Goal: Task Accomplishment & Management: Use online tool/utility

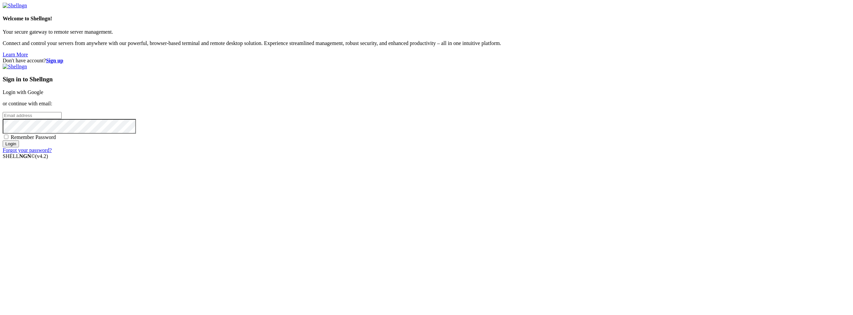
click at [43, 95] on link "Login with Google" at bounding box center [23, 92] width 41 height 6
type input "root"
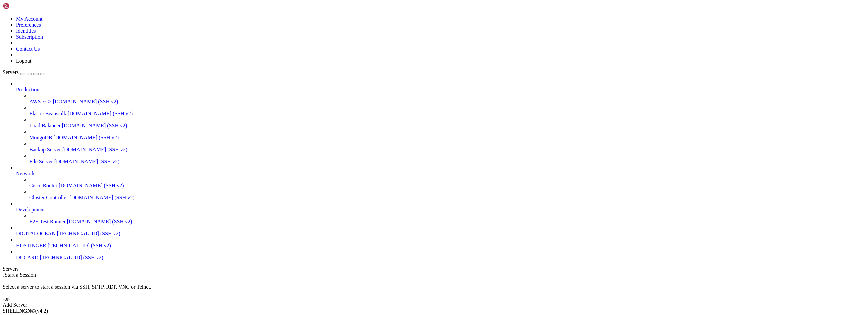
click at [31, 260] on span "DUCARD" at bounding box center [27, 257] width 23 height 6
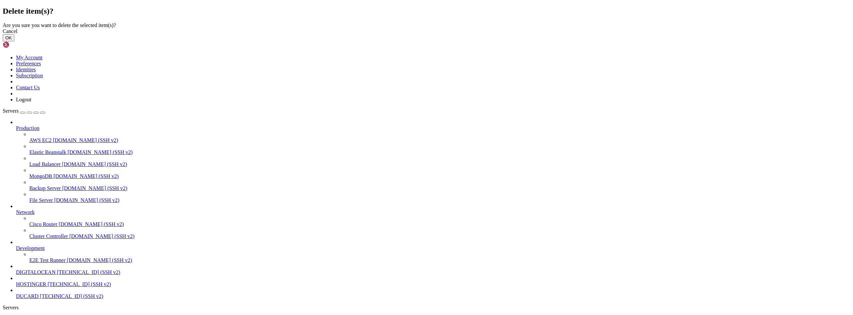
click at [14, 41] on button "OK" at bounding box center [9, 37] width 12 height 7
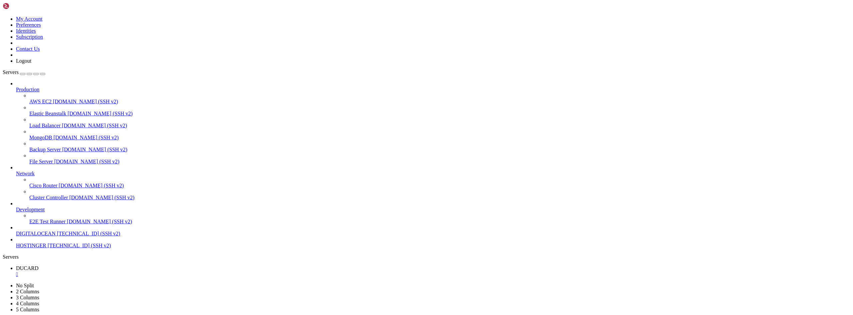
click at [119, 271] on div "" at bounding box center [433, 274] width 834 height 6
click at [472, 290] on div "Add Server" at bounding box center [426, 293] width 847 height 6
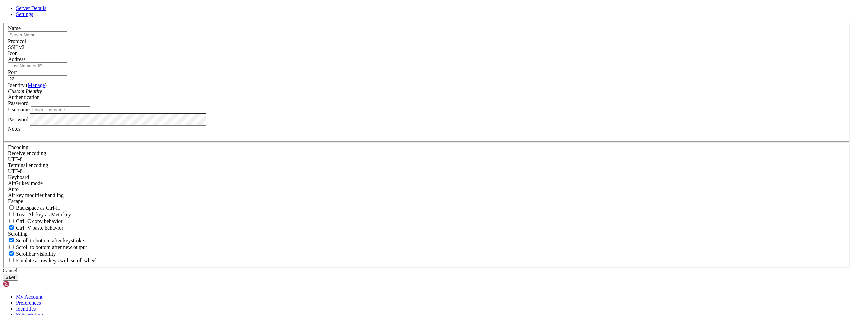
type input "22"
type input "INTERSERVER"
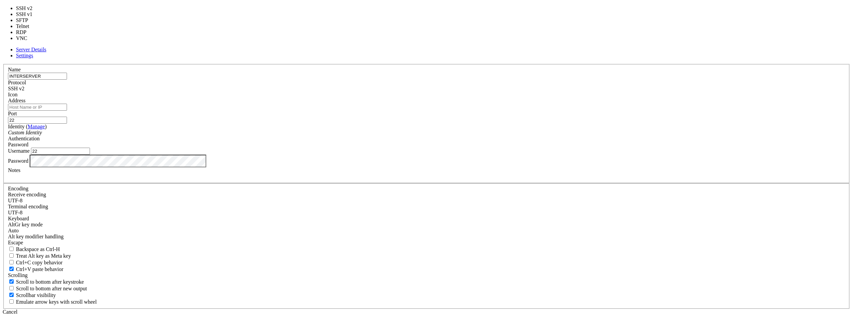
click at [472, 92] on div "SSH v2" at bounding box center [426, 89] width 837 height 6
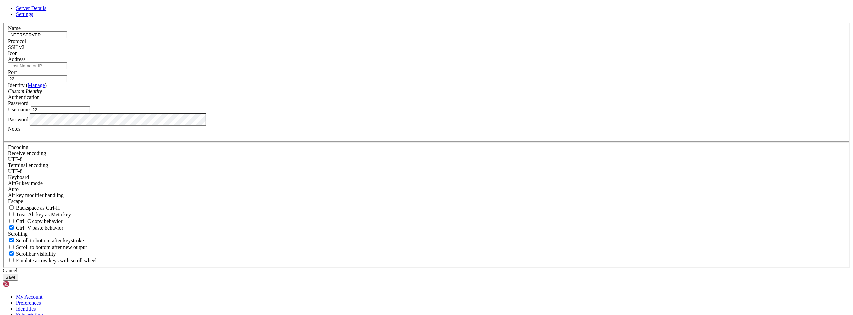
click at [472, 50] on div "SSH v2" at bounding box center [426, 47] width 837 height 6
click at [67, 82] on input "22" at bounding box center [37, 78] width 59 height 7
type input "21"
click at [67, 69] on input "Address" at bounding box center [37, 65] width 59 height 7
click at [752, 95] on div "Server Details Settings Name INTERSERVER Protocol SSH v2 Icon" at bounding box center [426, 142] width 847 height 275
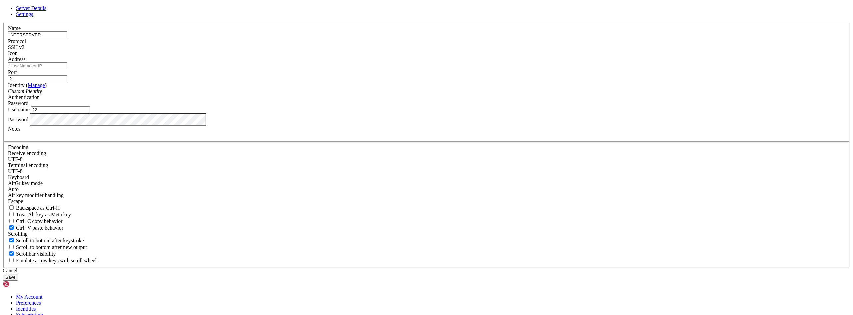
drag, startPoint x: 351, startPoint y: 119, endPoint x: 315, endPoint y: 109, distance: 37.4
click at [67, 69] on input "Address" at bounding box center [37, 65] width 59 height 7
paste input "[TECHNICAL_ID]"
type input "[TECHNICAL_ID]"
click at [90, 113] on input "22" at bounding box center [60, 109] width 59 height 7
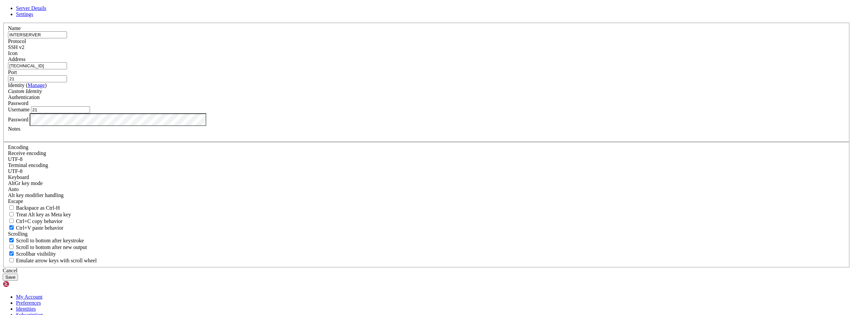
type input "21"
click at [372, 94] on div "Custom Identity" at bounding box center [426, 91] width 837 height 6
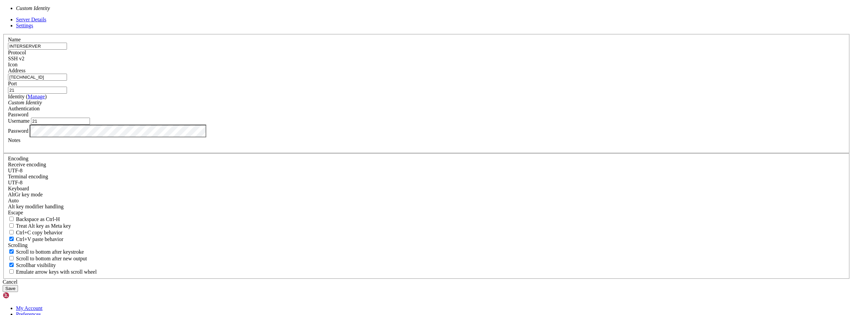
click at [372, 106] on div "Custom Identity" at bounding box center [426, 103] width 837 height 6
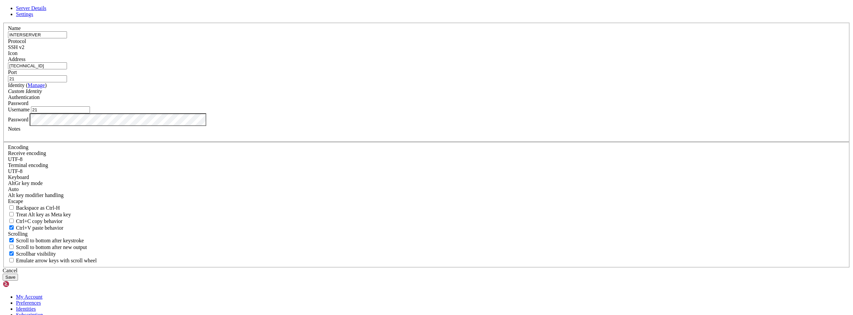
click at [18, 273] on button "Save" at bounding box center [10, 276] width 15 height 7
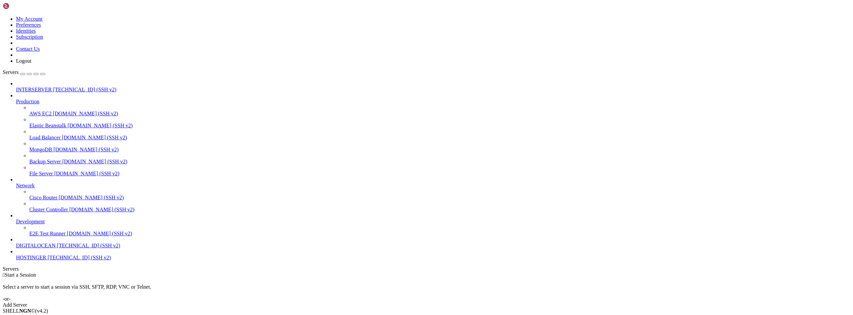
click at [43, 236] on span "E2E Test Runner" at bounding box center [47, 233] width 36 height 6
click at [52, 277] on span "E2E Test Runner" at bounding box center [34, 280] width 36 height 6
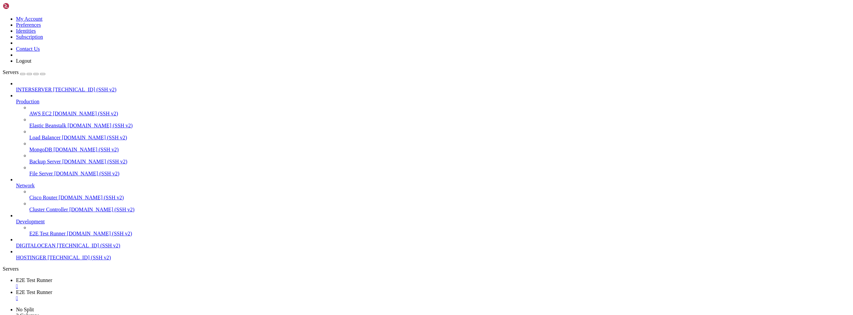
click at [194, 295] on div "" at bounding box center [433, 298] width 834 height 6
click at [136, 283] on div "" at bounding box center [433, 286] width 834 height 6
click at [464, 302] on div "Add Server" at bounding box center [426, 305] width 847 height 6
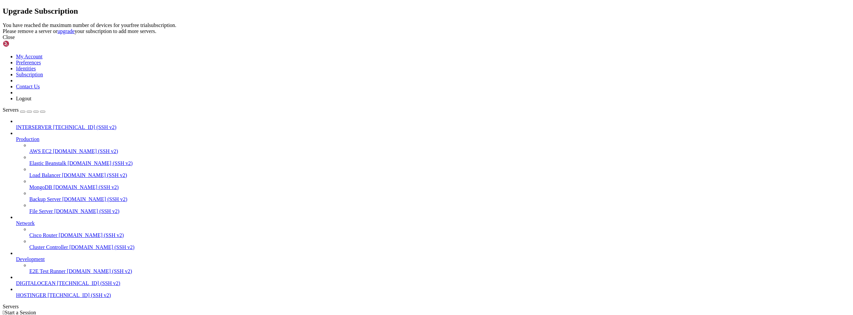
click at [500, 40] on div "Close" at bounding box center [426, 37] width 847 height 6
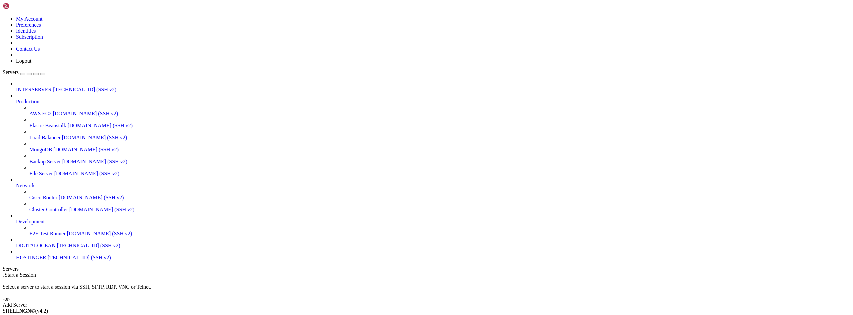
click at [50, 236] on span "E2E Test Runner" at bounding box center [47, 233] width 36 height 6
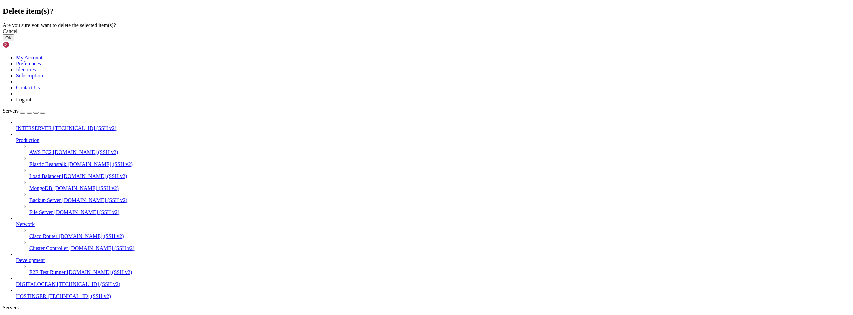
click at [14, 41] on button "OK" at bounding box center [9, 37] width 12 height 7
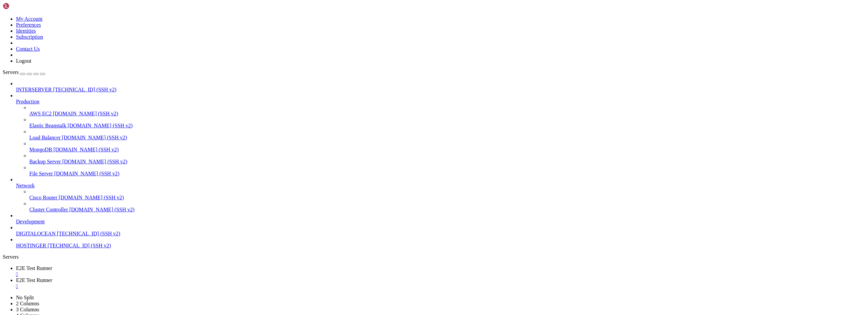
click at [192, 283] on div "" at bounding box center [433, 286] width 834 height 6
click at [140, 265] on link "E2E Test Runner " at bounding box center [433, 271] width 834 height 12
click at [133, 271] on div "" at bounding box center [433, 274] width 834 height 6
click at [479, 290] on div "Add Server" at bounding box center [426, 293] width 847 height 6
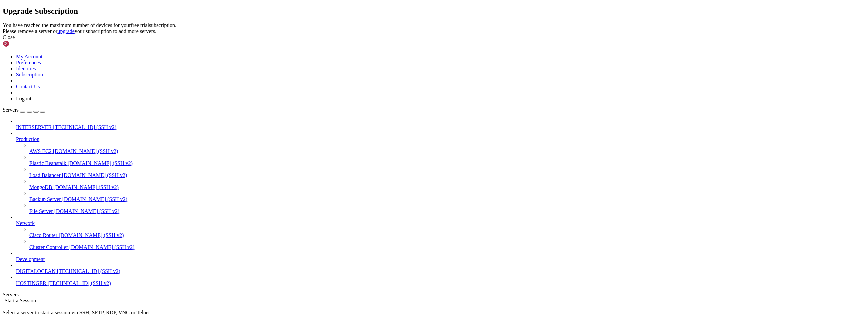
click at [359, 40] on div "Upgrade Subscription You have reached the maximum number of devices for your fr…" at bounding box center [426, 24] width 847 height 34
click at [511, 40] on div "Close" at bounding box center [426, 37] width 847 height 6
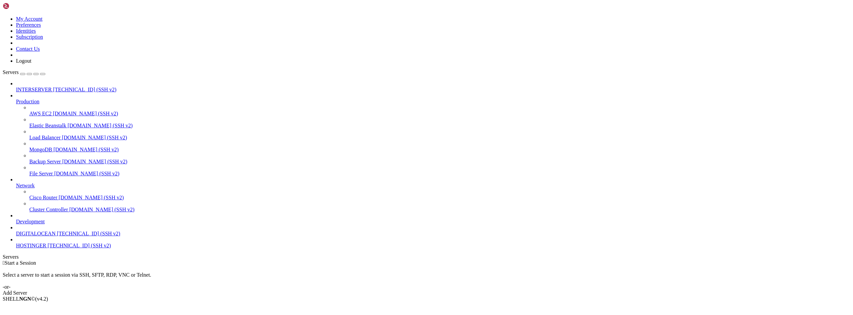
click at [52, 87] on span "INTERSERVER" at bounding box center [34, 90] width 36 height 6
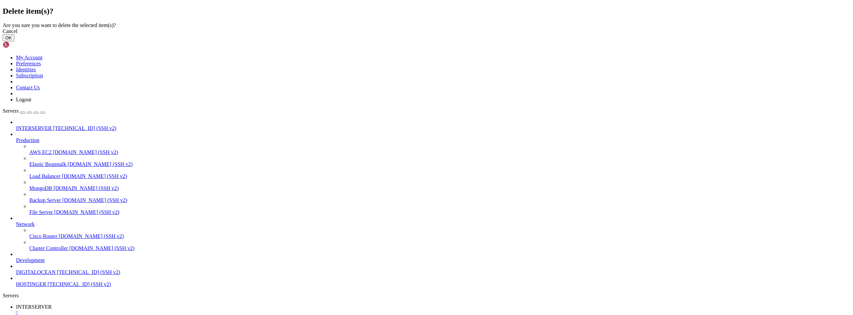
click at [14, 41] on button "OK" at bounding box center [9, 37] width 12 height 7
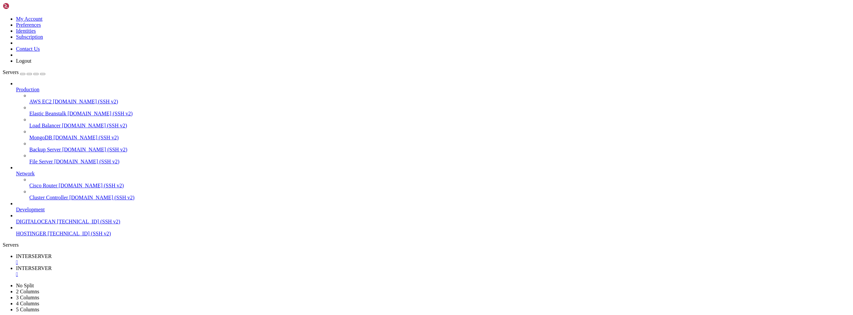
click at [184, 271] on div "" at bounding box center [433, 274] width 834 height 6
click at [131, 259] on div "" at bounding box center [433, 262] width 834 height 6
click at [484, 278] on link "Add Server" at bounding box center [426, 281] width 847 height 6
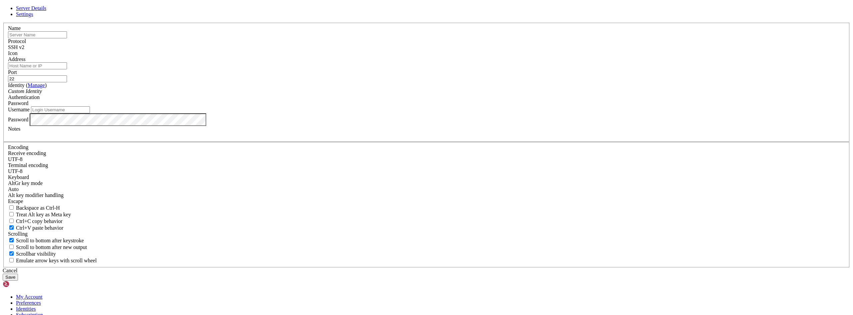
type input "22"
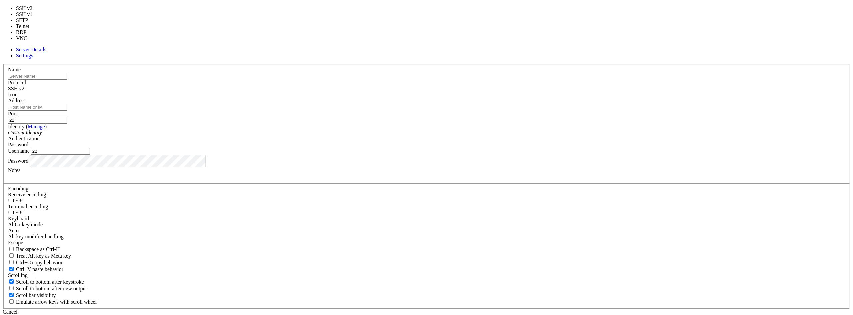
click at [466, 92] on div "SSH v2" at bounding box center [426, 89] width 837 height 6
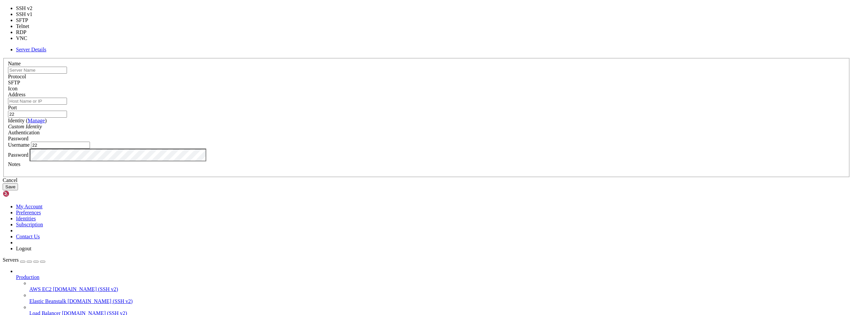
click at [472, 86] on div "SFTP" at bounding box center [426, 83] width 837 height 6
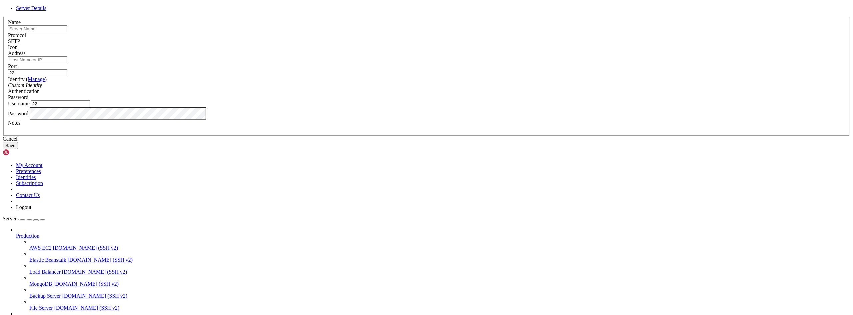
click at [472, 44] on div "SFTP" at bounding box center [426, 41] width 837 height 6
drag, startPoint x: 364, startPoint y: 168, endPoint x: 293, endPoint y: 169, distance: 70.3
click at [293, 149] on div "Server Details Name Protocol SFTP Icon Address" at bounding box center [426, 77] width 847 height 144
click at [212, 149] on div "Server Details Name Protocol SFTP Icon Address" at bounding box center [426, 77] width 847 height 144
click at [67, 32] on input "text" at bounding box center [37, 28] width 59 height 7
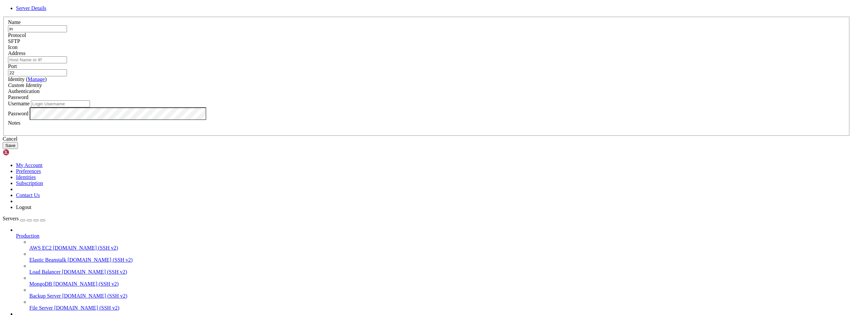
type input "i"
type input "INTERSERVER"
drag, startPoint x: 464, startPoint y: 124, endPoint x: 572, endPoint y: 98, distance: 110.9
click at [67, 76] on input "22" at bounding box center [37, 72] width 59 height 7
type input "21"
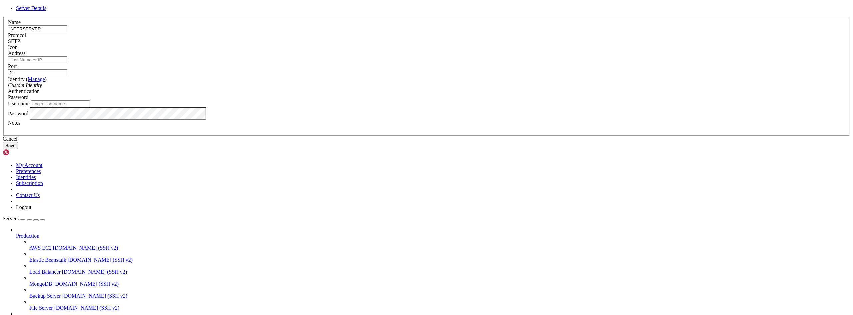
click at [67, 63] on input "Address" at bounding box center [37, 59] width 59 height 7
click at [649, 149] on div "Server Details Name INTERSERVER Protocol SFTP Icon Address 21" at bounding box center [426, 77] width 847 height 144
click at [67, 63] on input "Address" at bounding box center [37, 59] width 59 height 7
paste input "[TECHNICAL_ID]"
type input "[TECHNICAL_ID]"
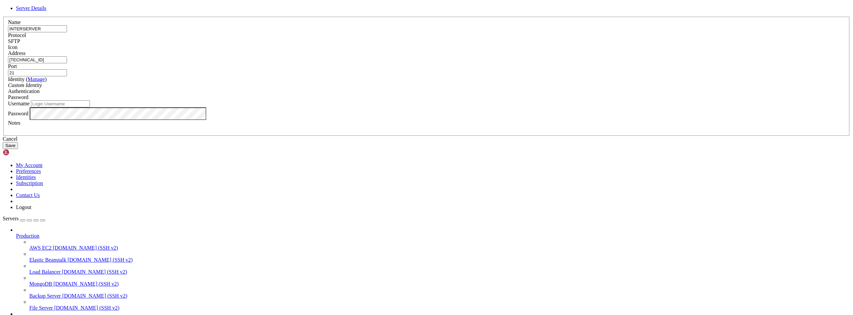
click at [90, 107] on input "Username" at bounding box center [60, 103] width 59 height 7
click at [699, 129] on div "Server Details Name INTERSERVER Protocol SFTP Icon Address 21" at bounding box center [426, 77] width 847 height 144
click at [90, 107] on input "Username" at bounding box center [60, 103] width 59 height 7
paste input "st66973"
type input "st66973"
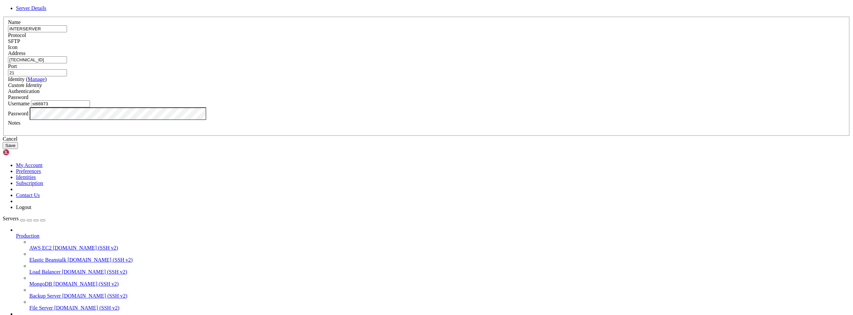
click at [509, 50] on div at bounding box center [426, 50] width 837 height 0
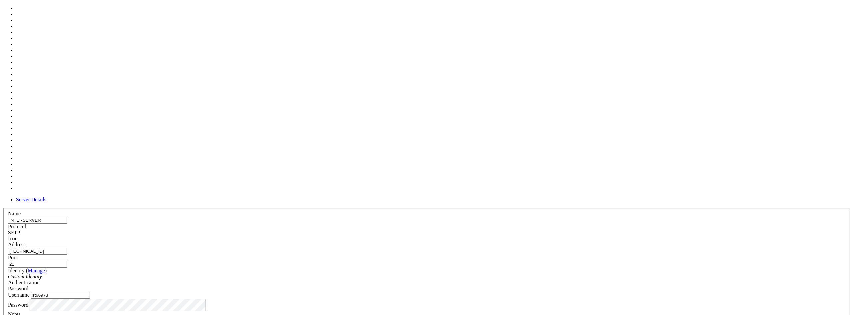
click at [509, 241] on div at bounding box center [426, 241] width 837 height 0
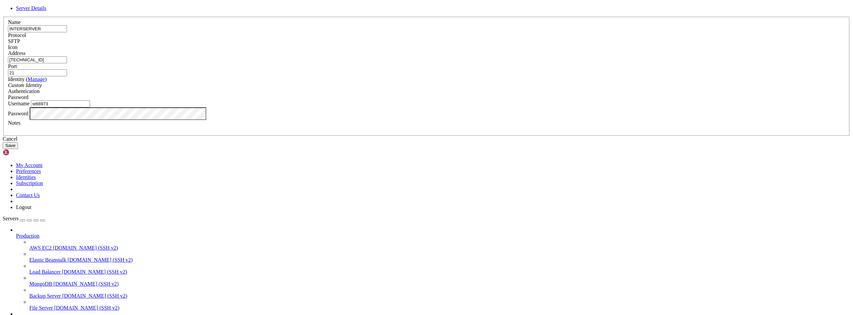
click at [18, 149] on button "Save" at bounding box center [10, 145] width 15 height 7
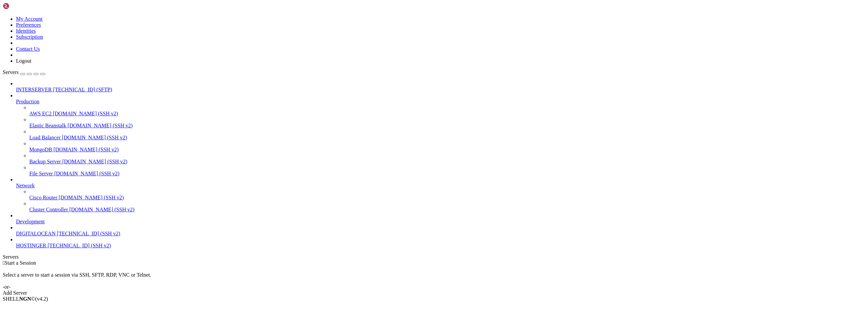
click at [43, 87] on span "INTERSERVER" at bounding box center [34, 90] width 36 height 6
click at [52, 265] on span "INTERSERVER" at bounding box center [34, 268] width 36 height 6
click at [132, 271] on div "" at bounding box center [433, 274] width 834 height 6
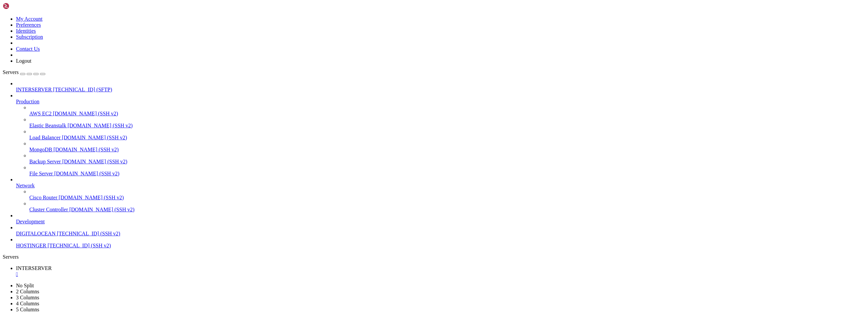
click at [132, 271] on div "" at bounding box center [433, 274] width 834 height 6
click at [52, 87] on span "INTERSERVER" at bounding box center [34, 90] width 36 height 6
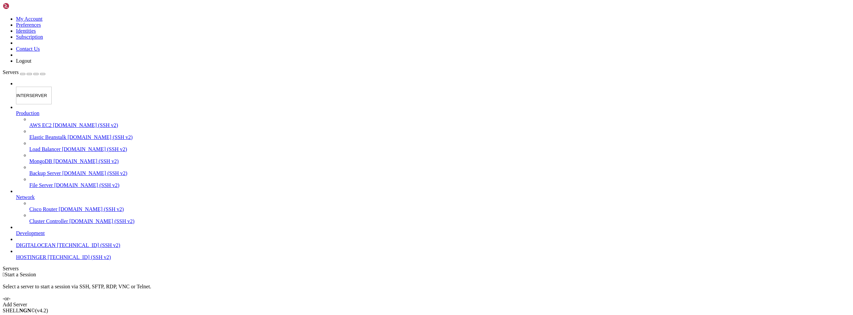
click at [138, 271] on div " Start a Session Select a server to start a session via SSH, SFTP, RDP, VNC or…" at bounding box center [426, 289] width 847 height 36
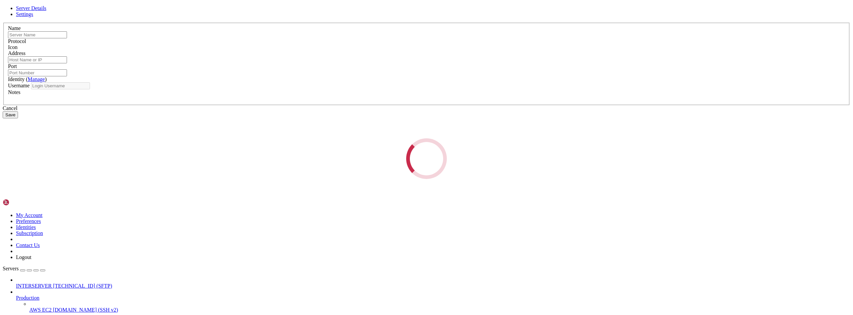
type input "INTERSERVER"
type input "[TECHNICAL_ID]"
type input "21"
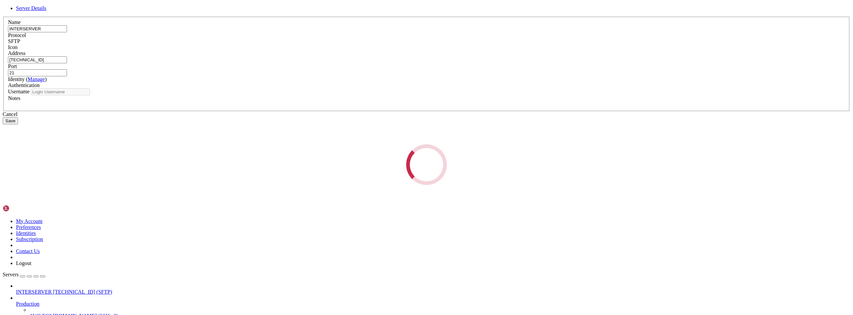
type input "st66973"
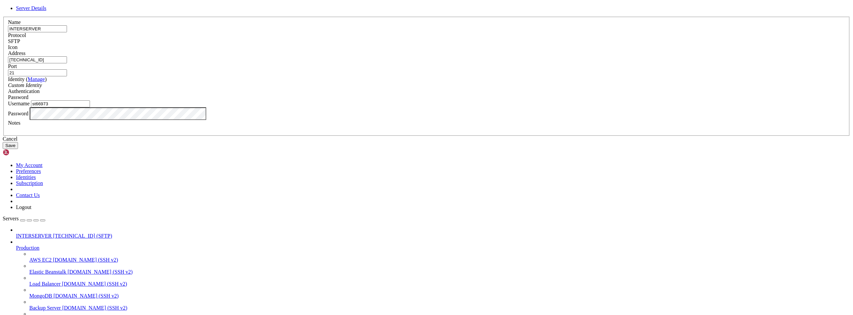
drag, startPoint x: 459, startPoint y: 122, endPoint x: 459, endPoint y: 118, distance: 4.0
click at [67, 76] on input "21" at bounding box center [37, 72] width 59 height 7
type input "22"
click at [18, 149] on button "Save" at bounding box center [10, 145] width 15 height 7
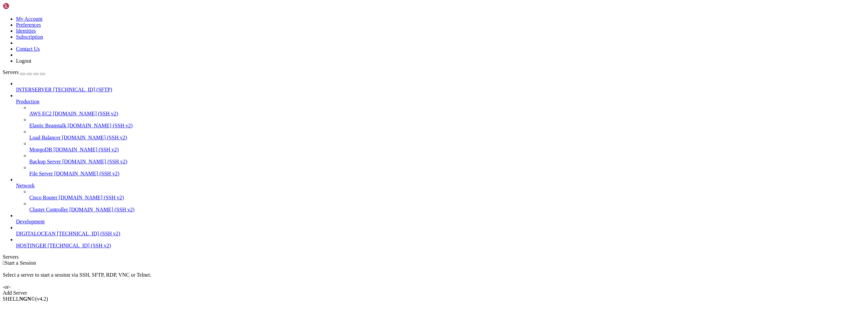
click at [53, 87] on span "64.20.39.162 (SFTP)" at bounding box center [82, 90] width 59 height 6
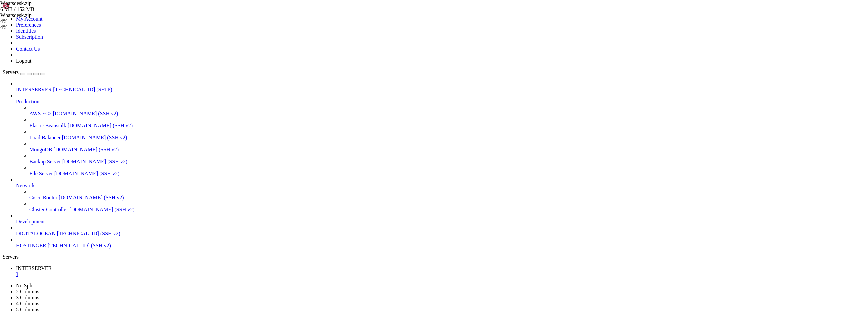
click at [712, 177] on div at bounding box center [426, 157] width 853 height 315
click at [67, 24] on div "Whatsdesk.zip 5%" at bounding box center [33, 18] width 67 height 12
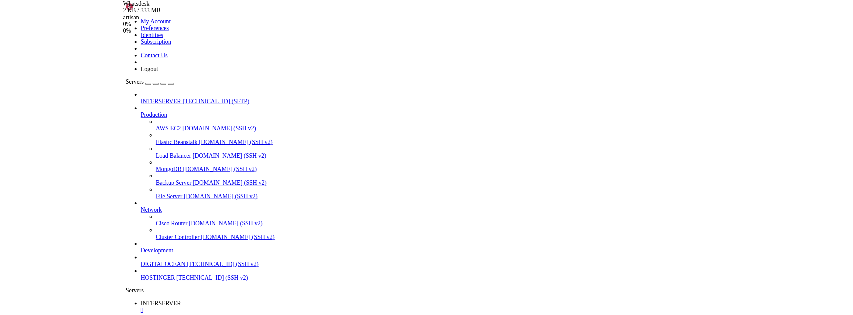
scroll to position [28, 0]
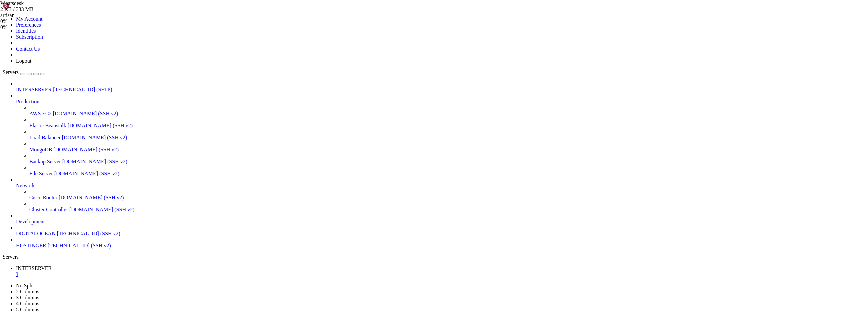
scroll to position [0, 0]
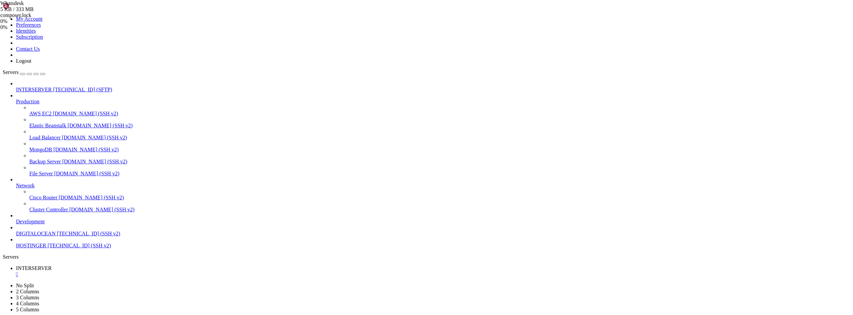
type input "/home/st66973/domains/app.ducard.com.br"
